Goal: Use online tool/utility: Use online tool/utility

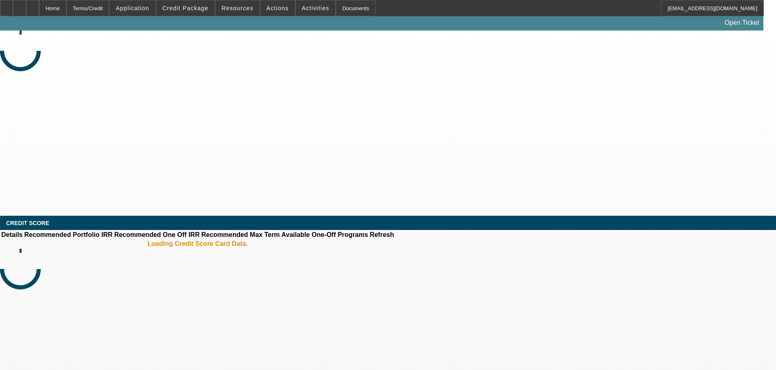
select select "0"
select select "2"
select select "0"
select select "6"
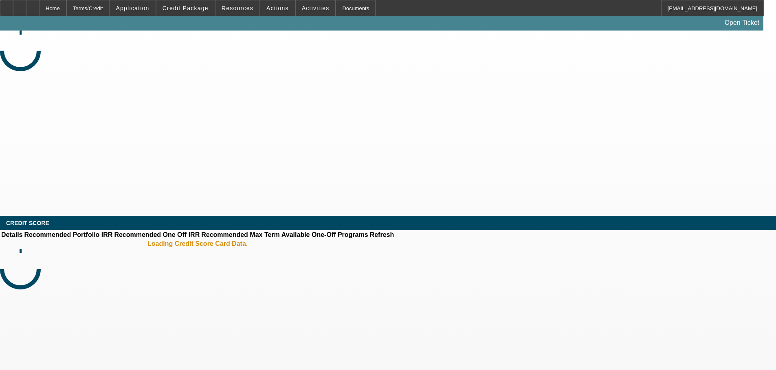
select select "0"
select select "2"
select select "0"
select select "6"
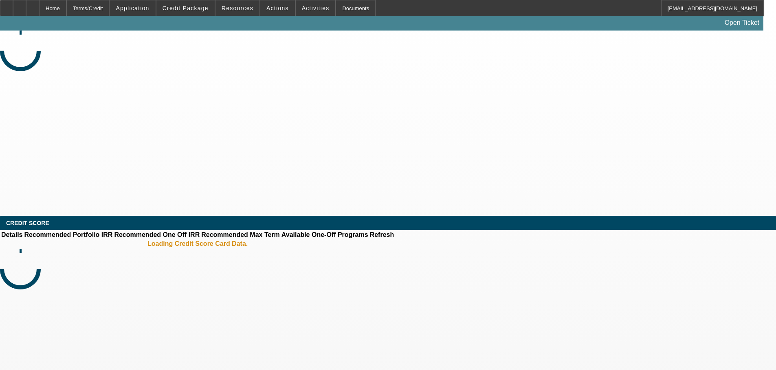
select select "0.1"
select select "2"
select select "0"
select select "6"
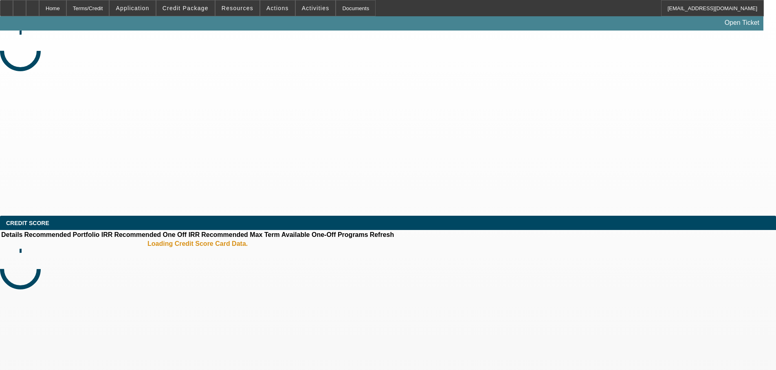
select select "0"
select select "2"
select select "0"
select select "6"
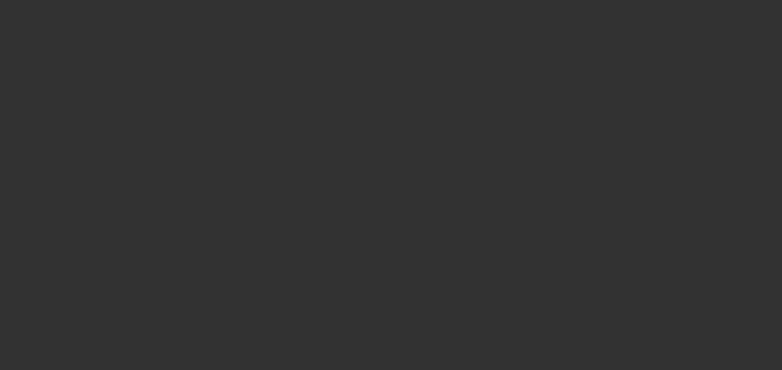
select select "0"
select select "2"
select select "0"
select select "4"
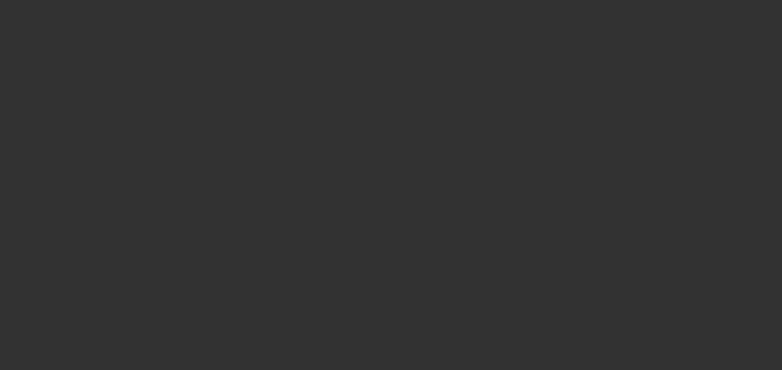
select select "0"
select select "2"
select select "0"
select select "4"
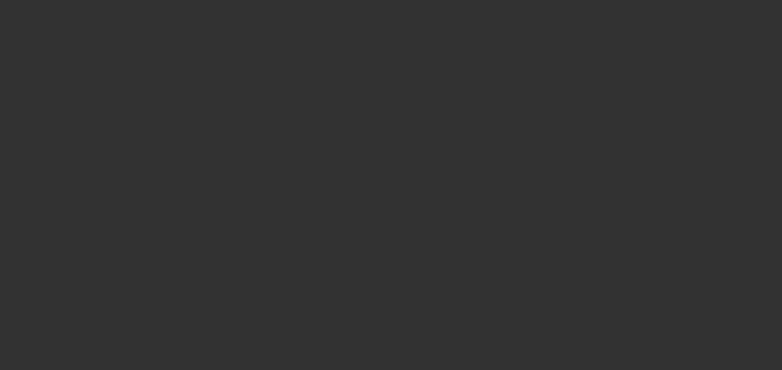
select select "0"
select select "2"
select select "0.1"
select select "4"
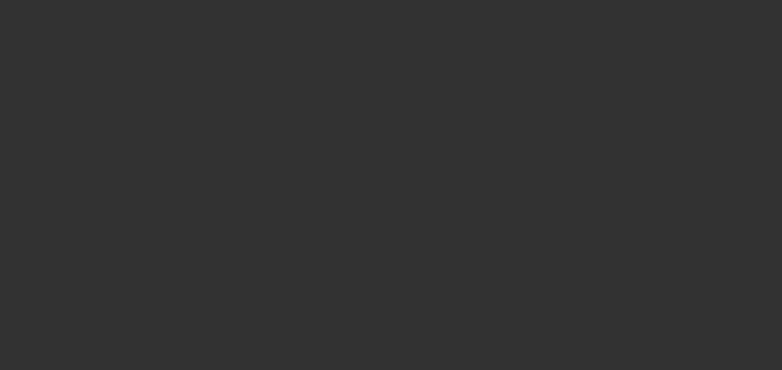
select select "0"
select select "2"
select select "0.1"
select select "4"
